Goal: Transaction & Acquisition: Purchase product/service

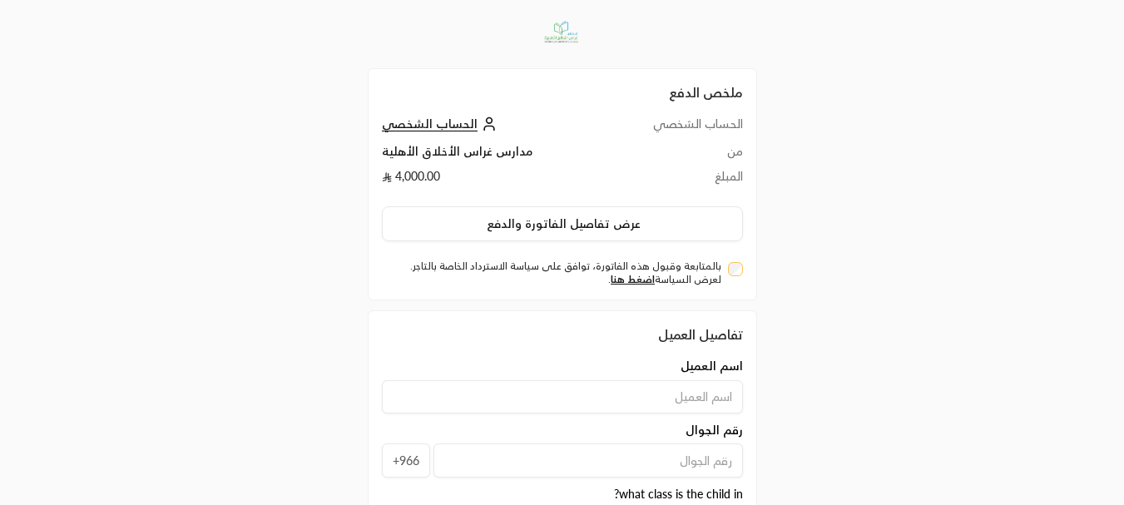
scroll to position [166, 0]
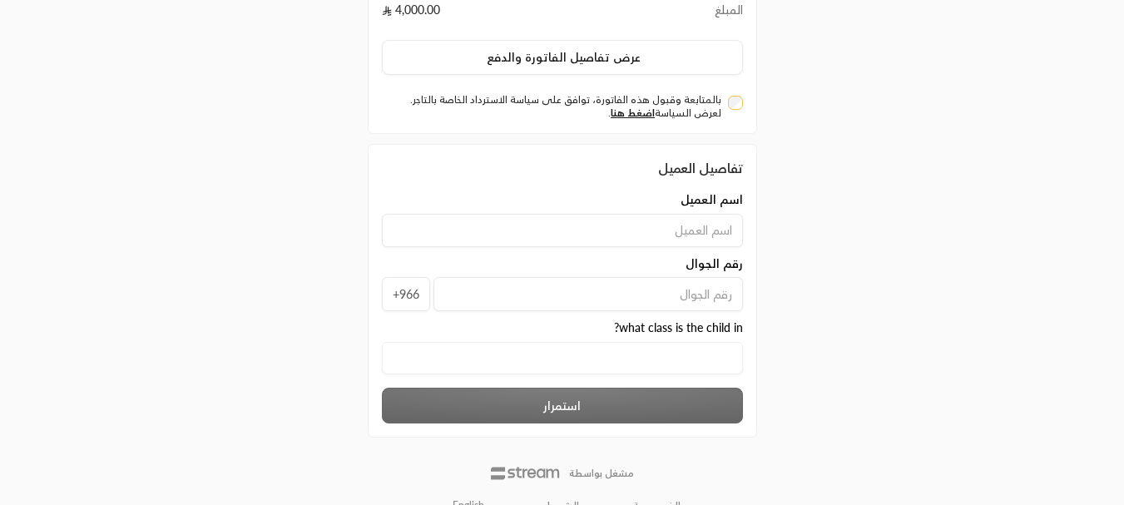
click at [642, 216] on input at bounding box center [562, 230] width 361 height 33
type input "hihi"
click at [696, 306] on input "tel" at bounding box center [589, 294] width 310 height 34
type input "569088179"
click at [689, 354] on in\? "text" at bounding box center [562, 358] width 361 height 32
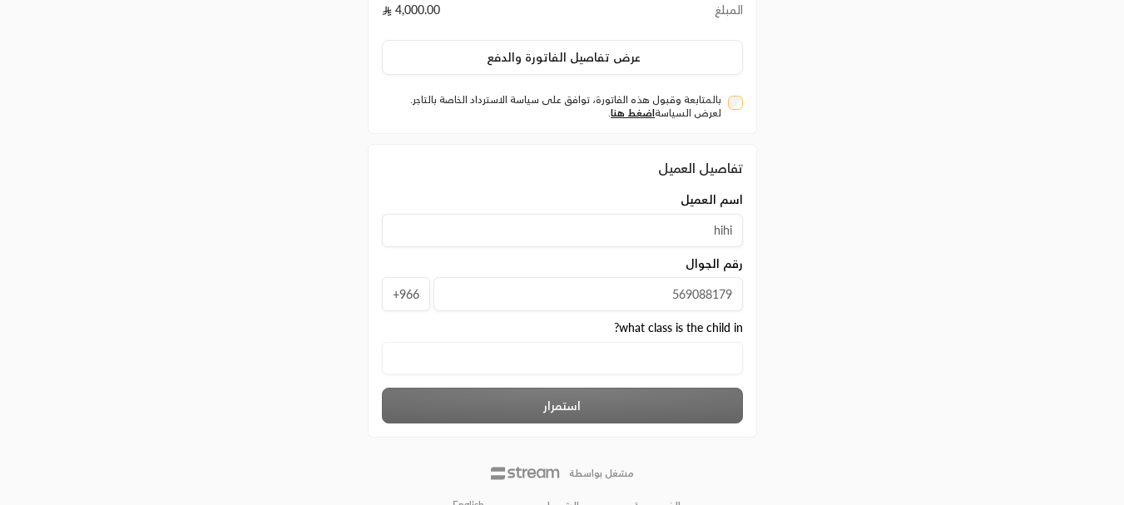
type in\? "L"
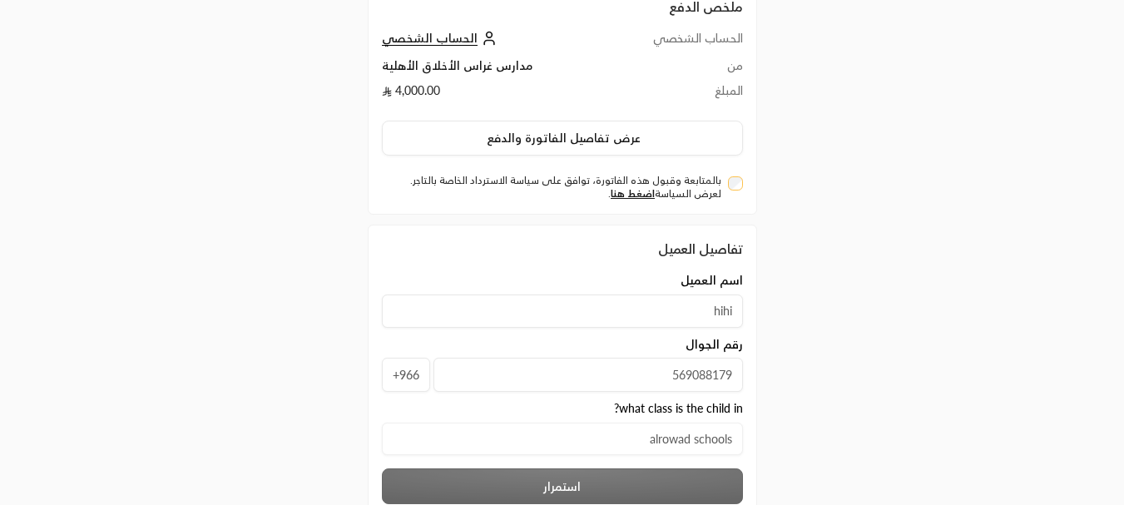
scroll to position [83, 0]
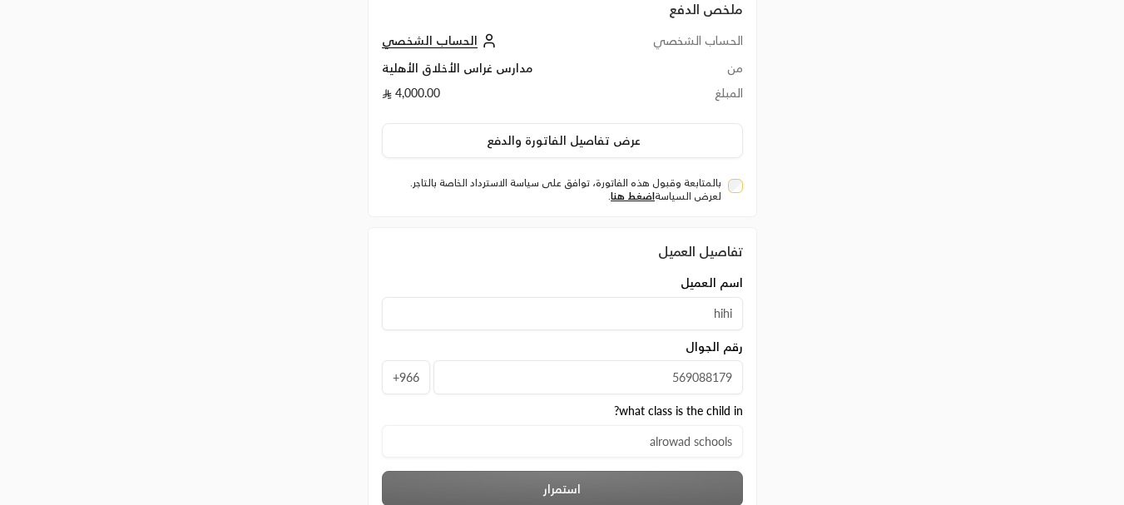
type in\? "alrowad schools"
click at [741, 194] on div "بالمتابعة وقبول هذه الفاتورة، توافق على سياسة الاسترداد الخاصة بالتاجر. لعرض ال…" at bounding box center [562, 189] width 361 height 27
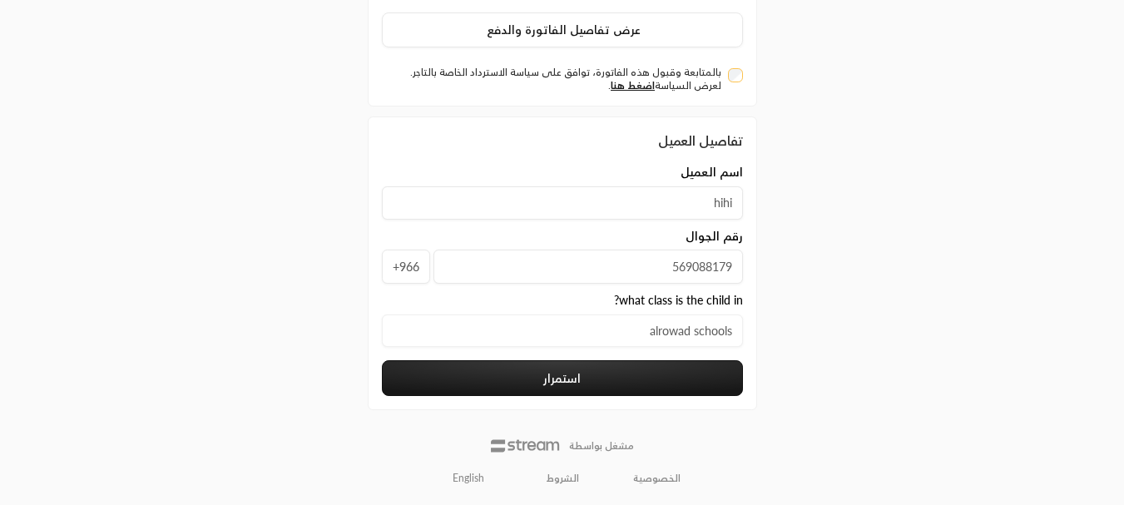
click at [637, 389] on button "استمرار" at bounding box center [562, 378] width 361 height 36
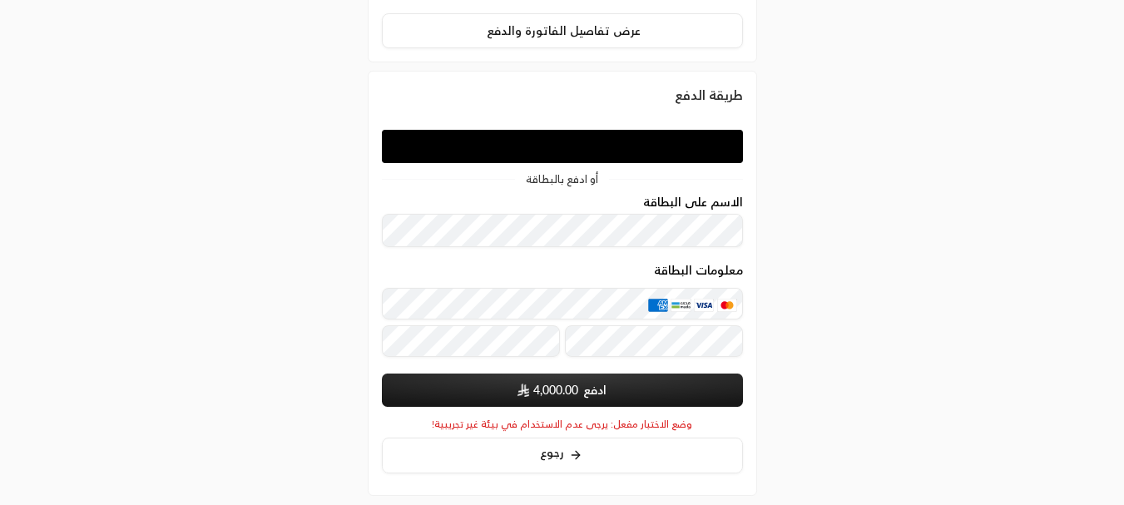
scroll to position [194, 0]
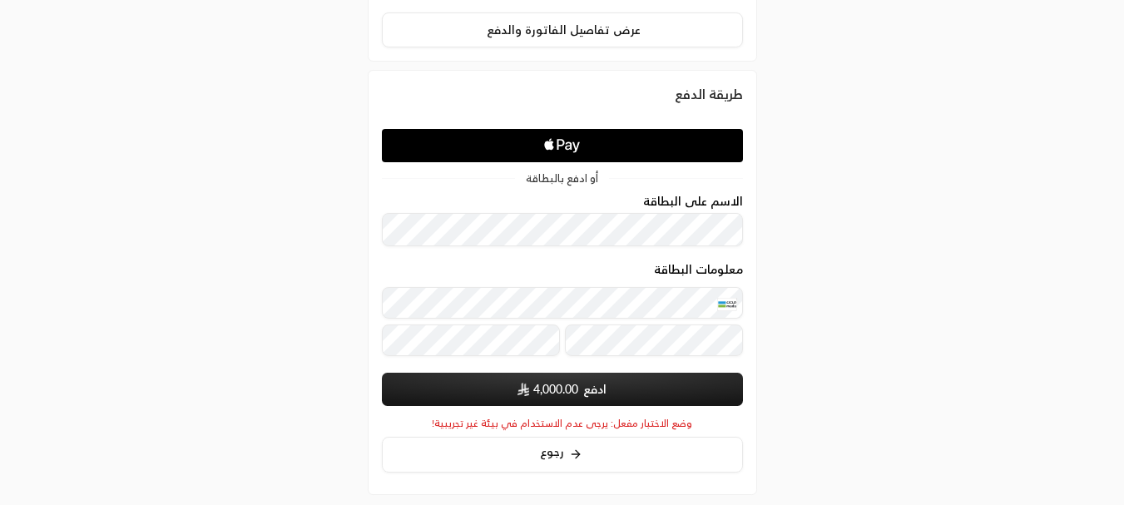
click at [518, 383] on img "submit" at bounding box center [524, 389] width 12 height 13
